Goal: Task Accomplishment & Management: Use online tool/utility

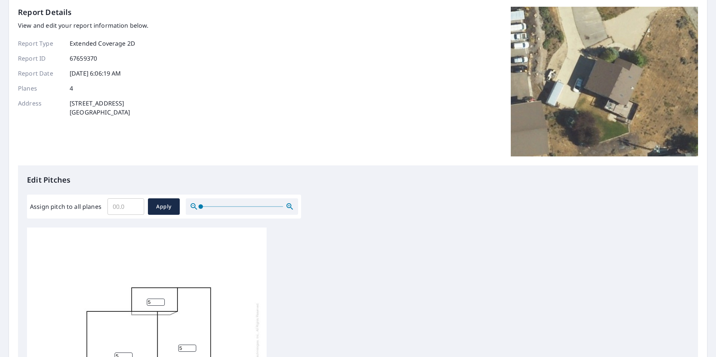
scroll to position [112, 0]
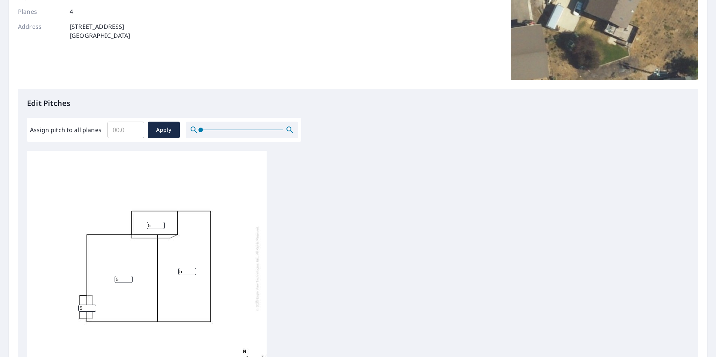
click at [120, 130] on input "Assign pitch to all planes" at bounding box center [125, 129] width 37 height 21
type input "5"
click at [155, 130] on span "Apply" at bounding box center [164, 129] width 20 height 9
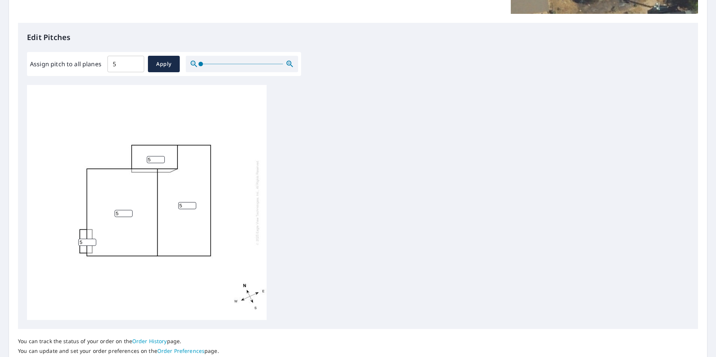
scroll to position [236, 0]
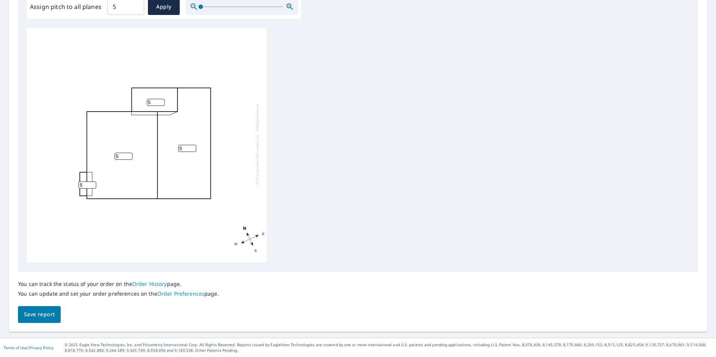
click at [30, 320] on button "Save report" at bounding box center [39, 314] width 43 height 17
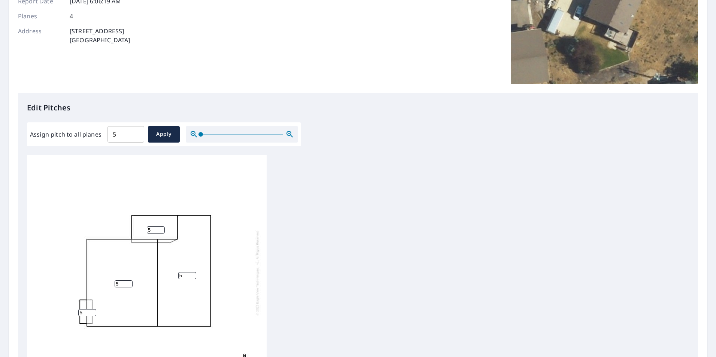
scroll to position [0, 0]
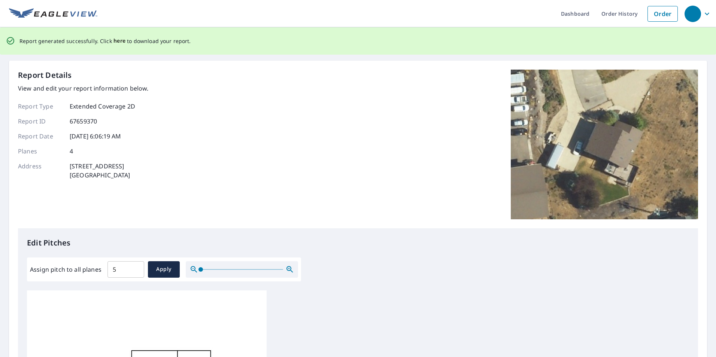
click at [118, 40] on span "here" at bounding box center [119, 40] width 12 height 9
click at [115, 39] on span "here" at bounding box center [119, 40] width 12 height 9
click at [122, 41] on span "here" at bounding box center [119, 40] width 12 height 9
click at [118, 41] on span "here" at bounding box center [119, 40] width 12 height 9
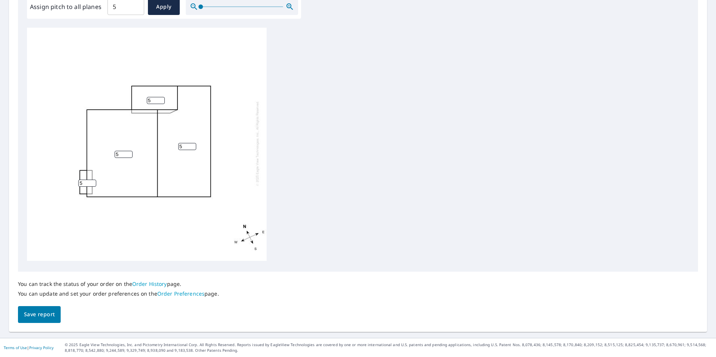
scroll to position [235, 0]
click at [35, 321] on button "Save report" at bounding box center [39, 315] width 43 height 17
